Goal: Task Accomplishment & Management: Manage account settings

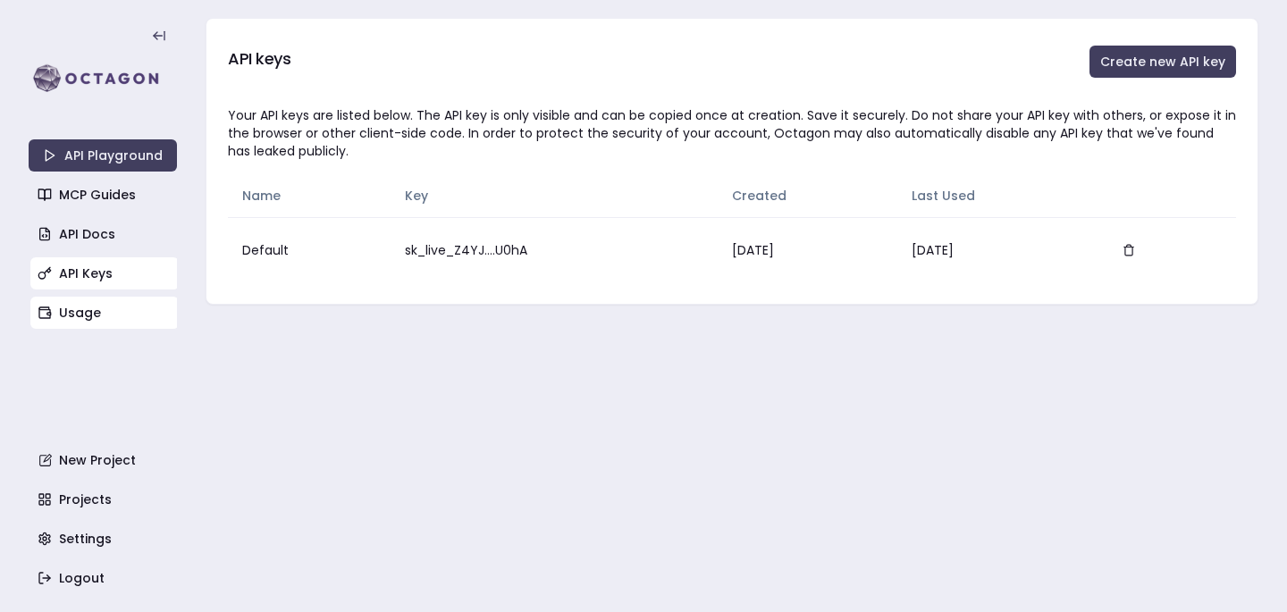
click at [106, 307] on link "Usage" at bounding box center [104, 313] width 148 height 32
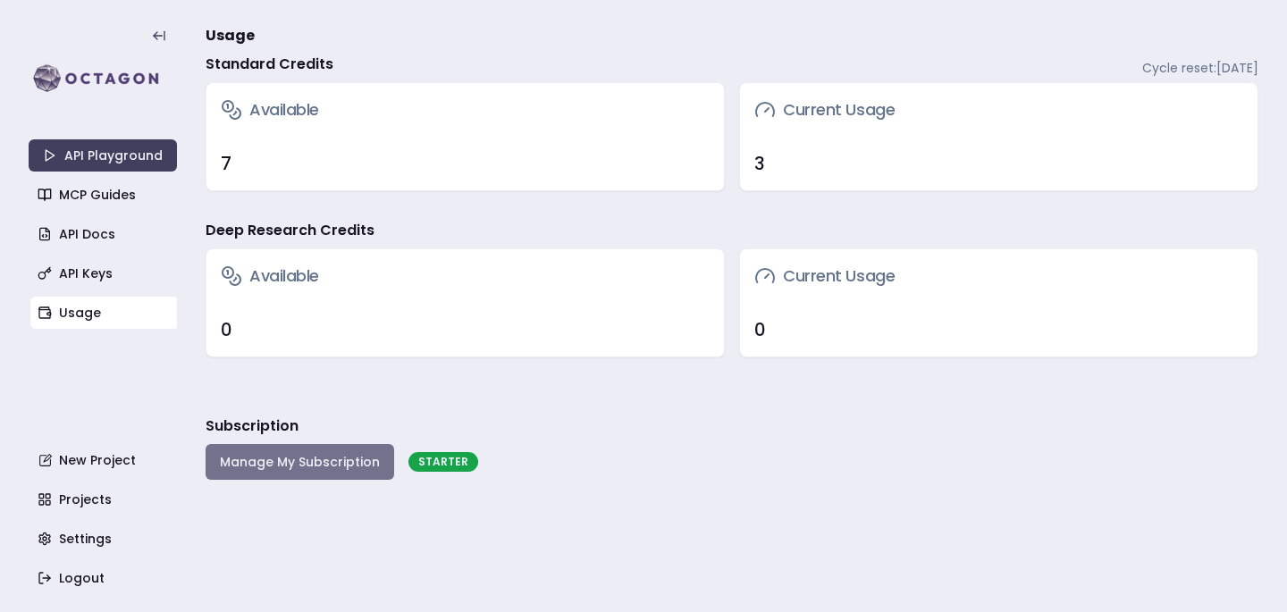
click at [257, 461] on button "Manage My Subscription" at bounding box center [300, 462] width 189 height 36
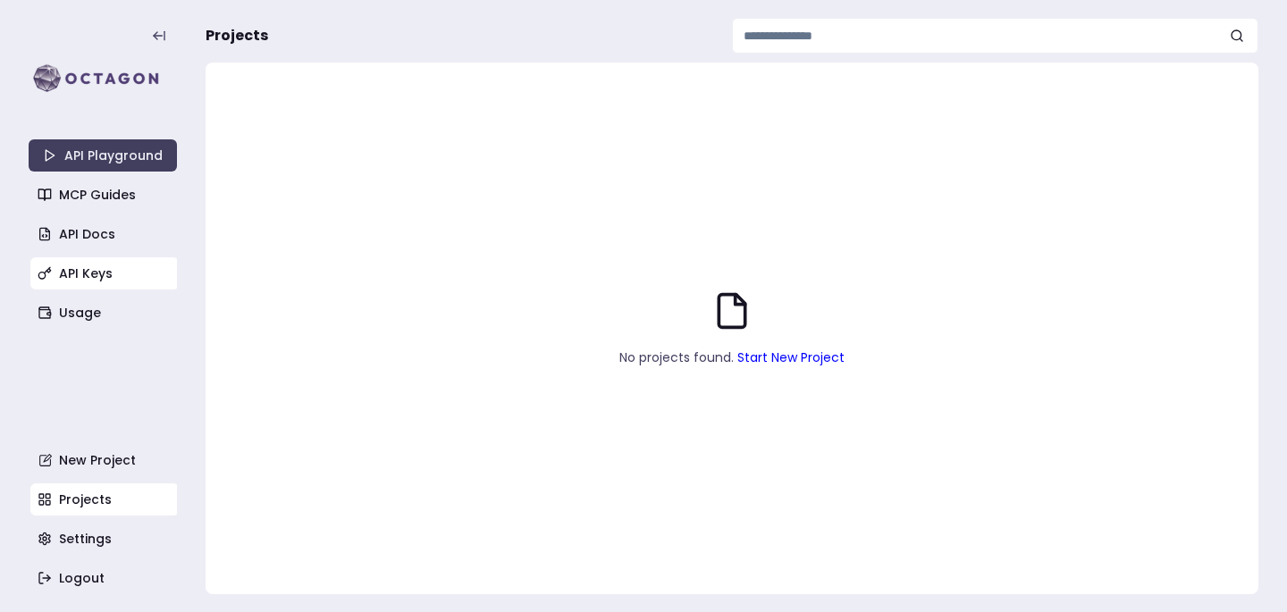
click at [121, 268] on link "API Keys" at bounding box center [104, 273] width 148 height 32
